Goal: Feedback & Contribution: Submit feedback/report problem

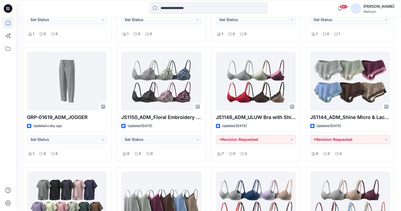
scroll to position [370, 0]
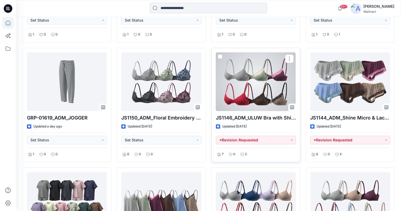
click at [262, 99] on div at bounding box center [256, 81] width 80 height 59
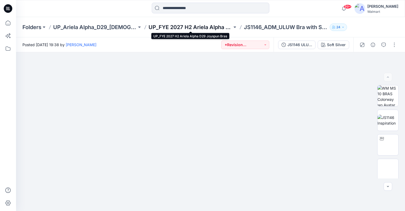
click at [200, 28] on p "UP_FYE 2027 H2 Ariela Alpha D29 Joyspun Bras" at bounding box center [191, 27] width 84 height 7
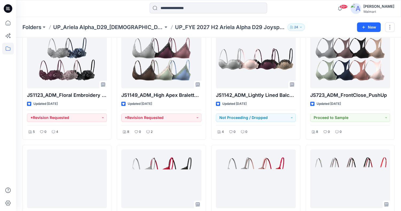
scroll to position [150, 0]
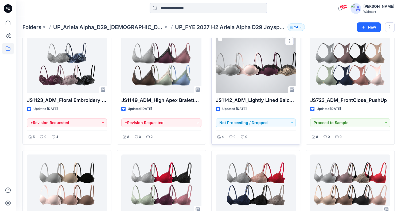
click at [264, 71] on div at bounding box center [256, 64] width 80 height 59
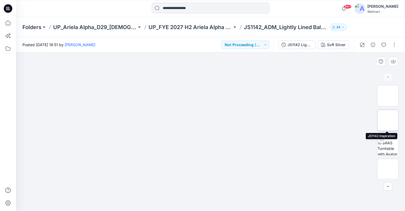
click at [388, 120] on img at bounding box center [388, 120] width 0 height 0
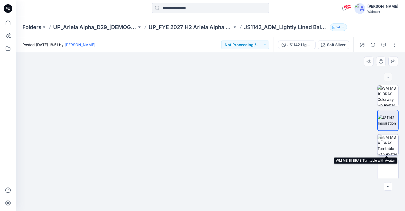
click at [388, 149] on img at bounding box center [387, 145] width 21 height 21
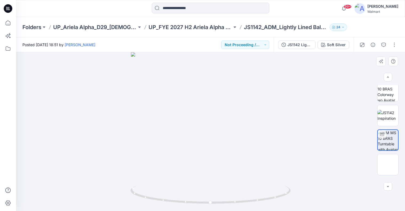
scroll to position [5, 0]
click at [267, 46] on button "Not Proceeding / Dropped" at bounding box center [245, 45] width 48 height 9
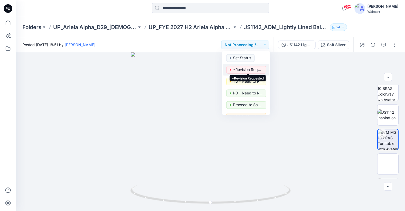
click at [250, 71] on p "*Revision Requested" at bounding box center [248, 69] width 30 height 7
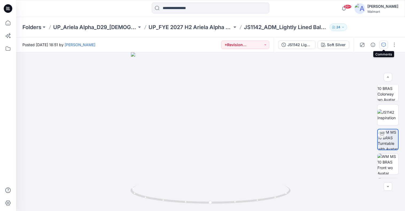
click at [385, 45] on icon "button" at bounding box center [384, 45] width 4 height 4
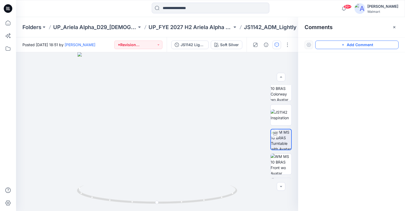
click at [381, 45] on button "Add Comment" at bounding box center [356, 45] width 83 height 9
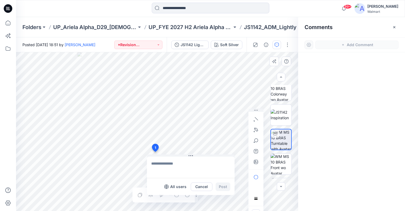
click at [155, 152] on div "1 All users Cancel Post Layer 1" at bounding box center [157, 131] width 282 height 159
type textarea "**********"
click at [225, 186] on button "Post" at bounding box center [223, 187] width 15 height 9
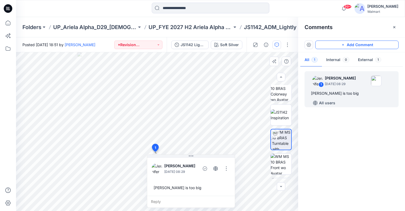
click at [371, 45] on button "Add Comment" at bounding box center [356, 45] width 83 height 9
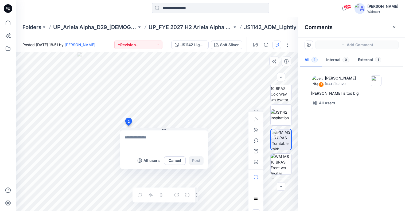
click at [128, 126] on div "2 All users Cancel Post 1 [PERSON_NAME] [DATE] 08:29 [PERSON_NAME] is too big R…" at bounding box center [157, 131] width 282 height 159
type textarea "**********"
click at [197, 161] on button "Post" at bounding box center [196, 161] width 15 height 9
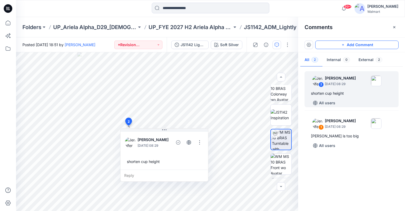
click at [374, 45] on button "Add Comment" at bounding box center [356, 45] width 83 height 9
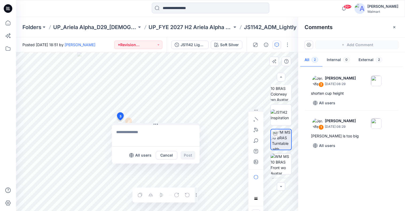
click at [120, 120] on div "3 All users Cancel Post 1 [PERSON_NAME] [DATE] 08:29 [PERSON_NAME] is too big R…" at bounding box center [157, 131] width 282 height 159
type textarea "**********"
click at [191, 153] on button "Post" at bounding box center [188, 155] width 15 height 9
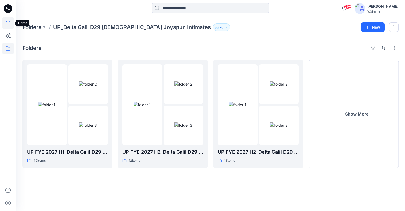
click at [10, 24] on icon at bounding box center [8, 23] width 12 height 12
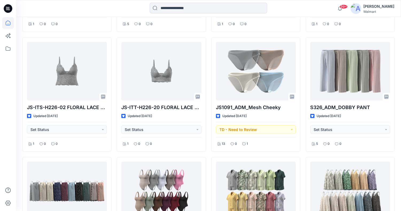
scroll to position [1462, 0]
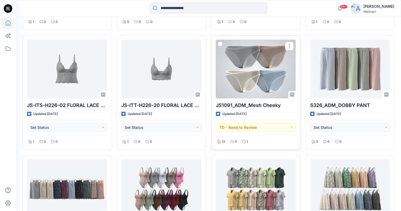
click at [258, 70] on div at bounding box center [256, 69] width 80 height 59
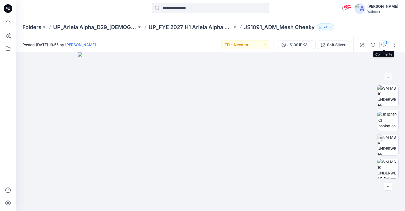
click at [385, 43] on div "1" at bounding box center [385, 42] width 5 height 5
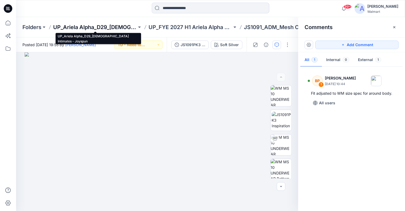
click at [99, 26] on p "UP_Ariela Alpha_D29_[DEMOGRAPHIC_DATA] Intimates - Joyspun" at bounding box center [95, 27] width 84 height 7
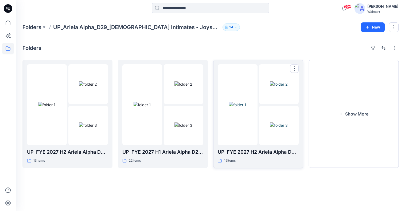
click at [246, 107] on img at bounding box center [237, 105] width 17 height 6
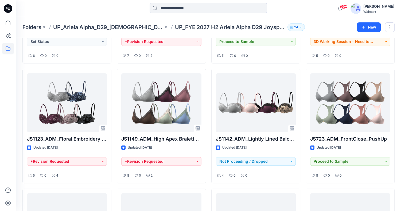
scroll to position [112, 0]
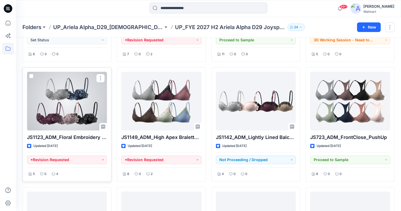
click at [72, 106] on div at bounding box center [67, 101] width 80 height 59
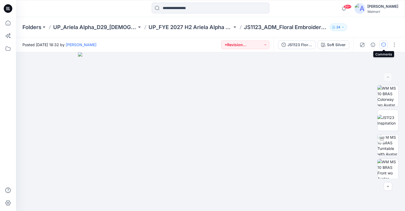
click at [384, 46] on icon "button" at bounding box center [384, 45] width 4 height 4
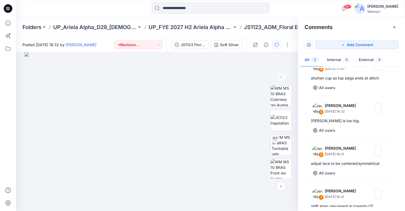
scroll to position [31, 0]
